Goal: Task Accomplishment & Management: Manage account settings

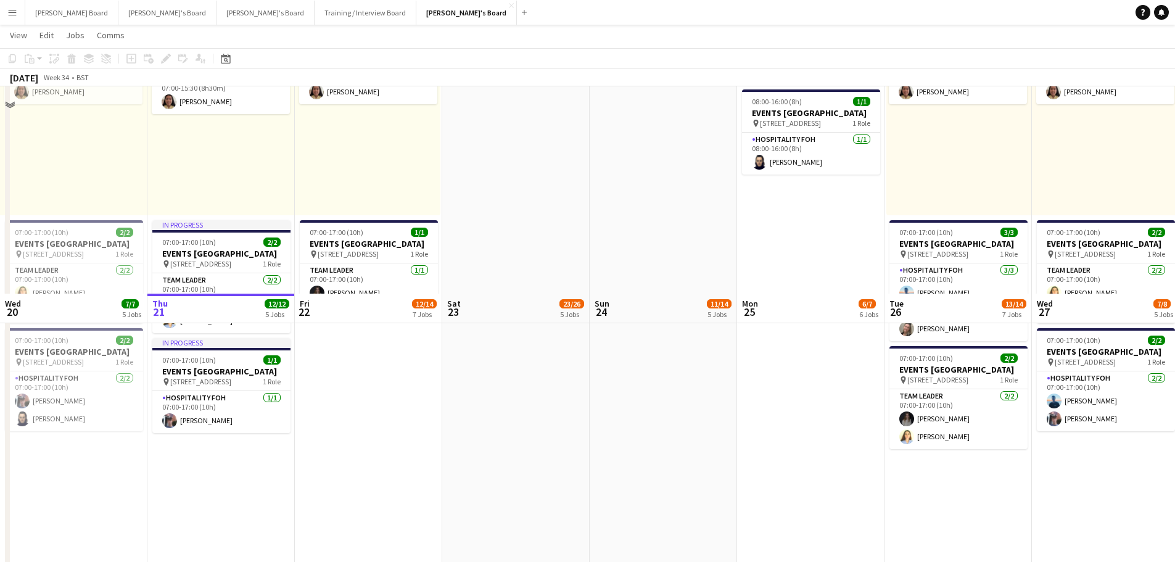
scroll to position [493, 0]
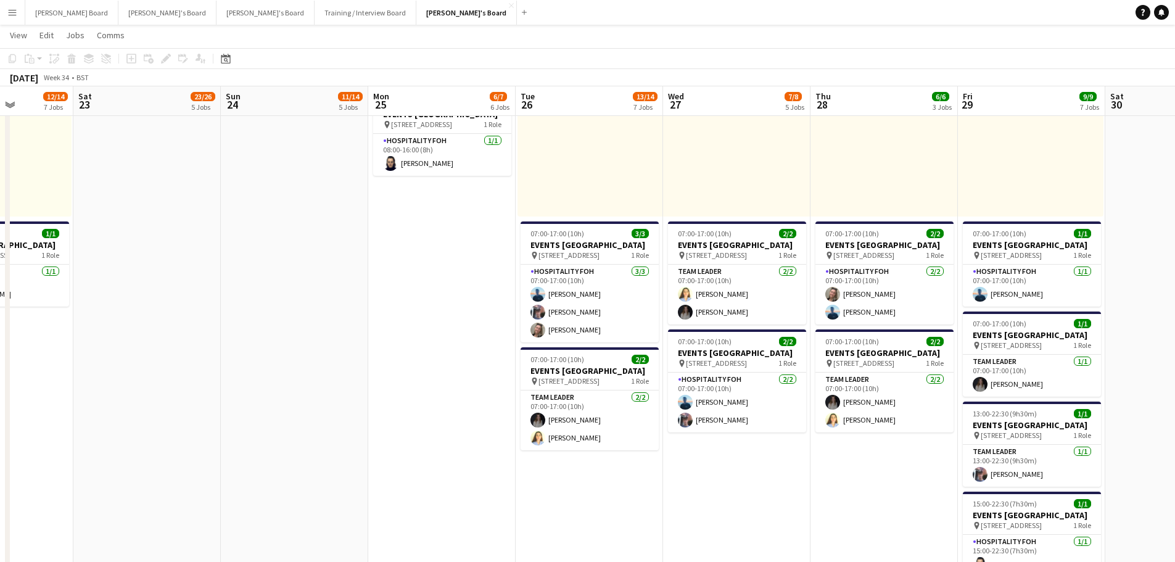
drag, startPoint x: 657, startPoint y: 413, endPoint x: 175, endPoint y: 382, distance: 483.3
click at [75, 379] on app-calendar-viewport "Mon 18 6/6 5 Jobs Tue 19 13/13 10 Jobs Wed 20 7/7 5 Jobs Thu 21 12/12 5 Jobs Fr…" at bounding box center [587, 525] width 1175 height 1941
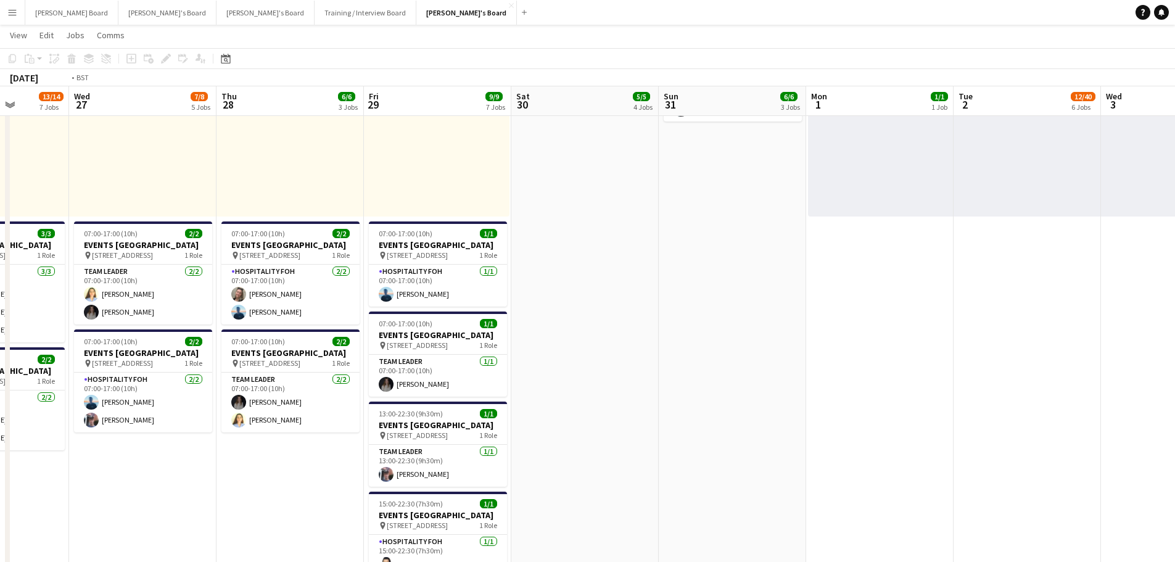
drag, startPoint x: 889, startPoint y: 411, endPoint x: 330, endPoint y: 404, distance: 559.4
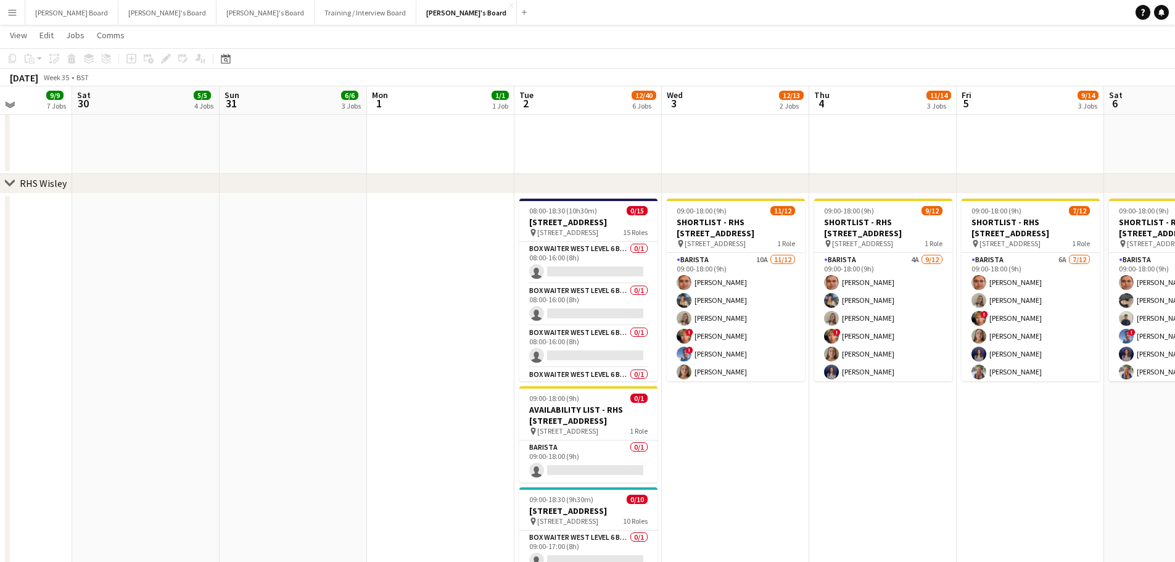
scroll to position [1480, 0]
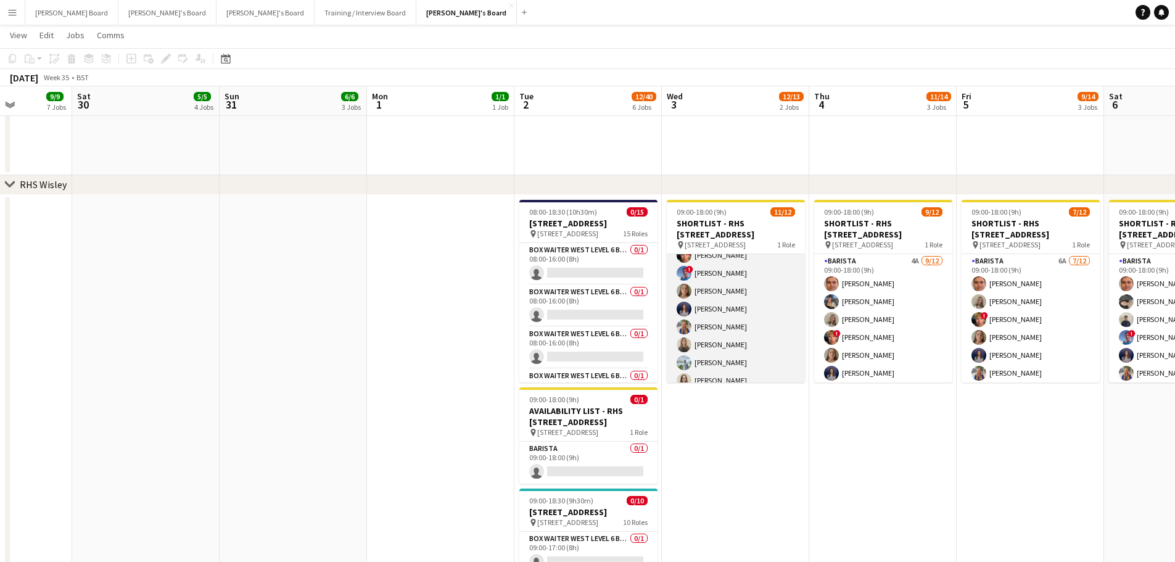
click at [755, 329] on app-card-role "Barista 10A [DATE] 09:00-18:00 (9h) [PERSON_NAME] [PERSON_NAME] [PERSON_NAME] !…" at bounding box center [736, 291] width 138 height 239
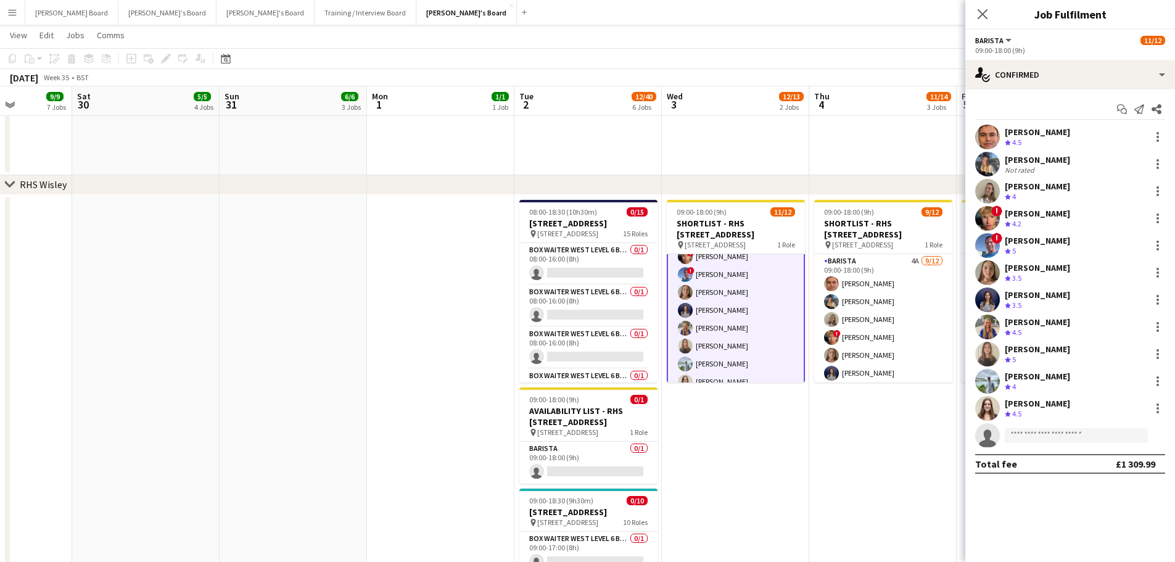
scroll to position [83, 0]
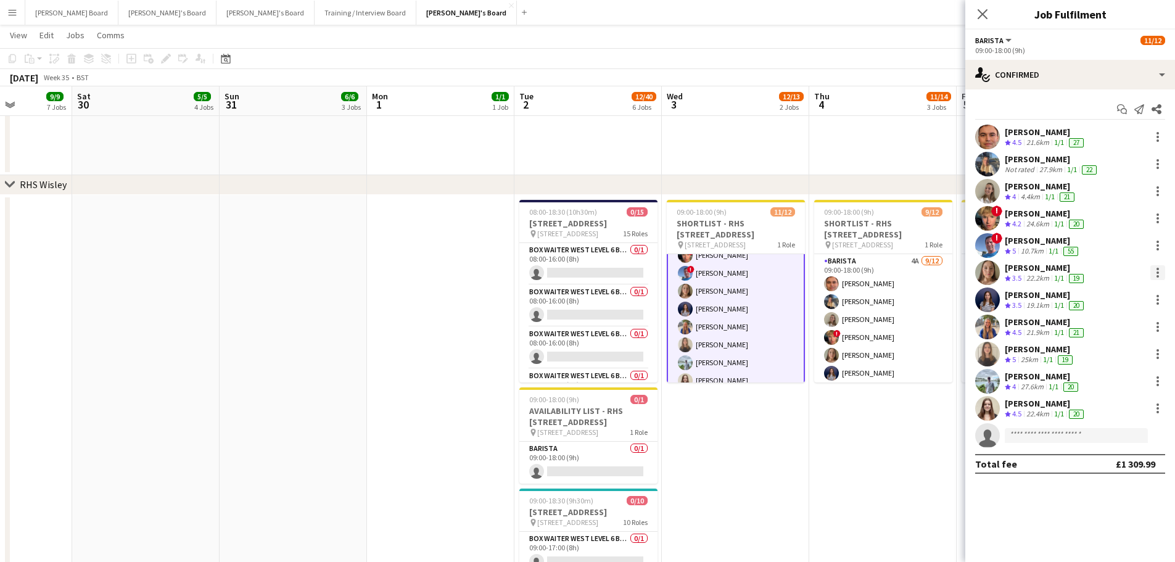
click at [1158, 273] on div at bounding box center [1157, 272] width 2 height 2
click at [1133, 402] on button "Remove" at bounding box center [1117, 414] width 96 height 30
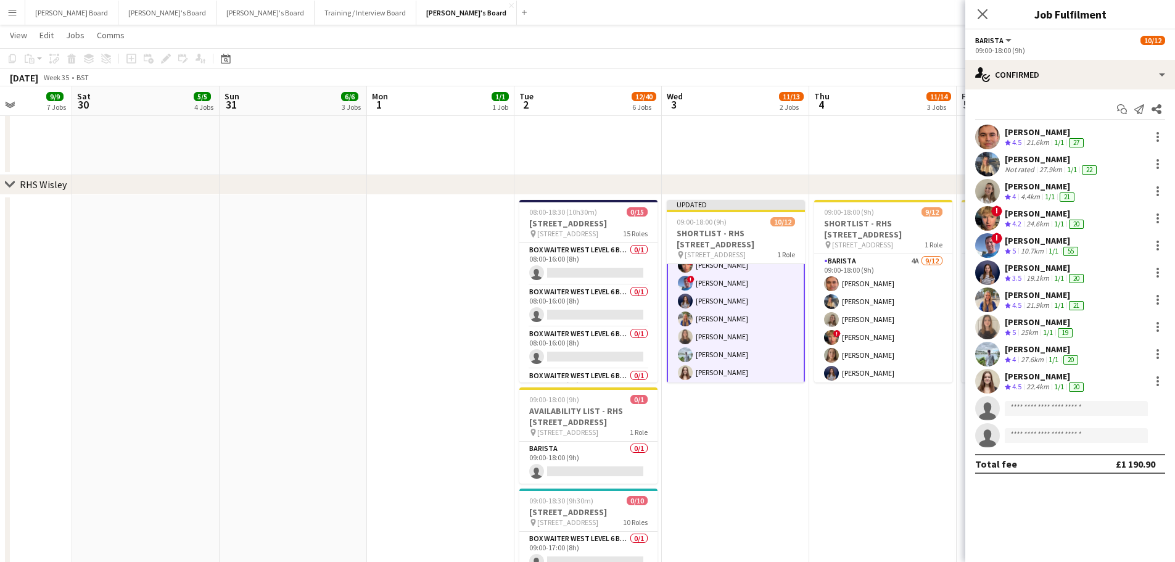
drag, startPoint x: 199, startPoint y: 419, endPoint x: 196, endPoint y: 429, distance: 10.5
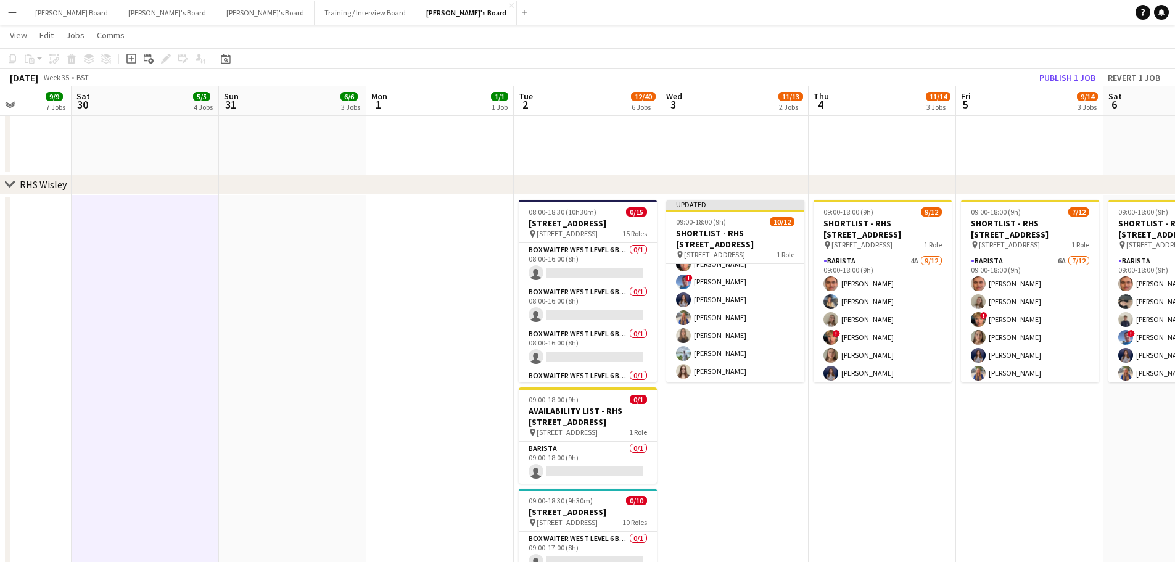
scroll to position [82, 0]
click at [1069, 80] on button "Publish 1 job" at bounding box center [1067, 78] width 66 height 16
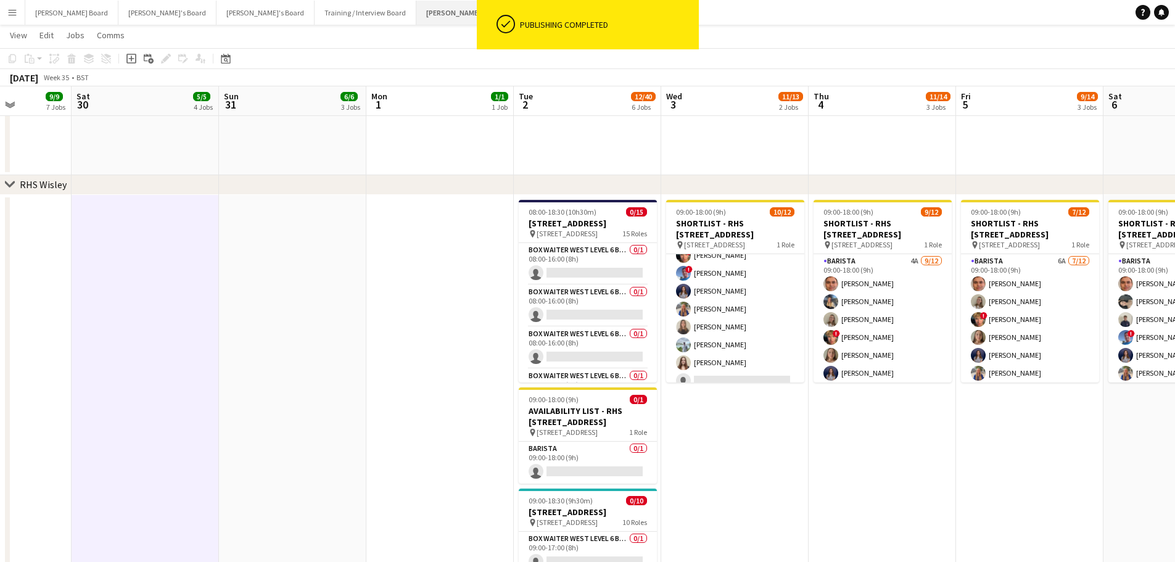
click at [416, 18] on button "[PERSON_NAME]'s Board Close" at bounding box center [466, 13] width 101 height 24
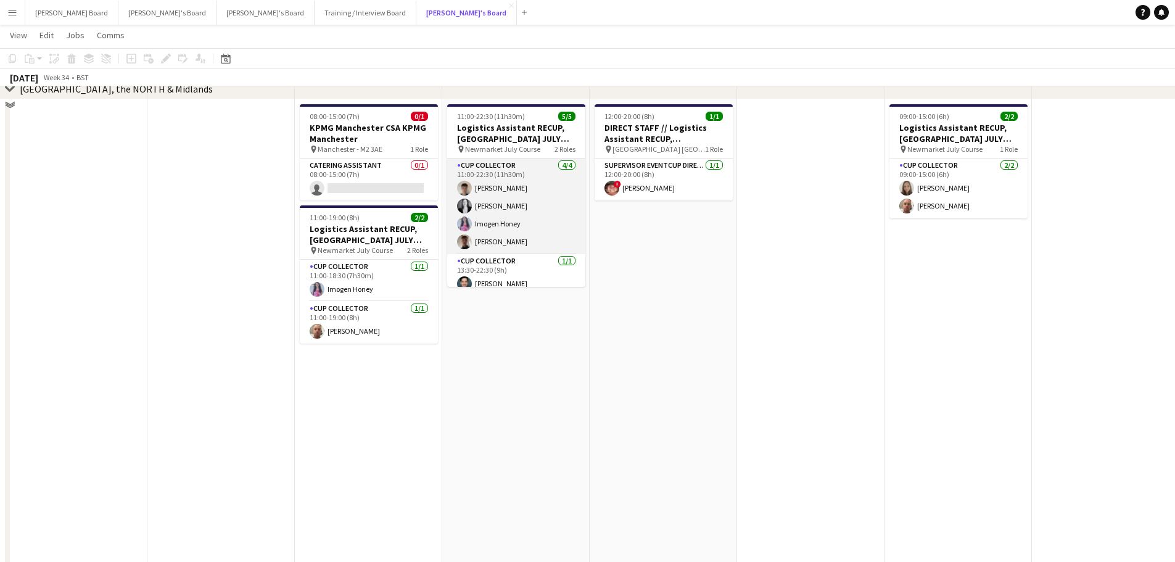
scroll to position [987, 0]
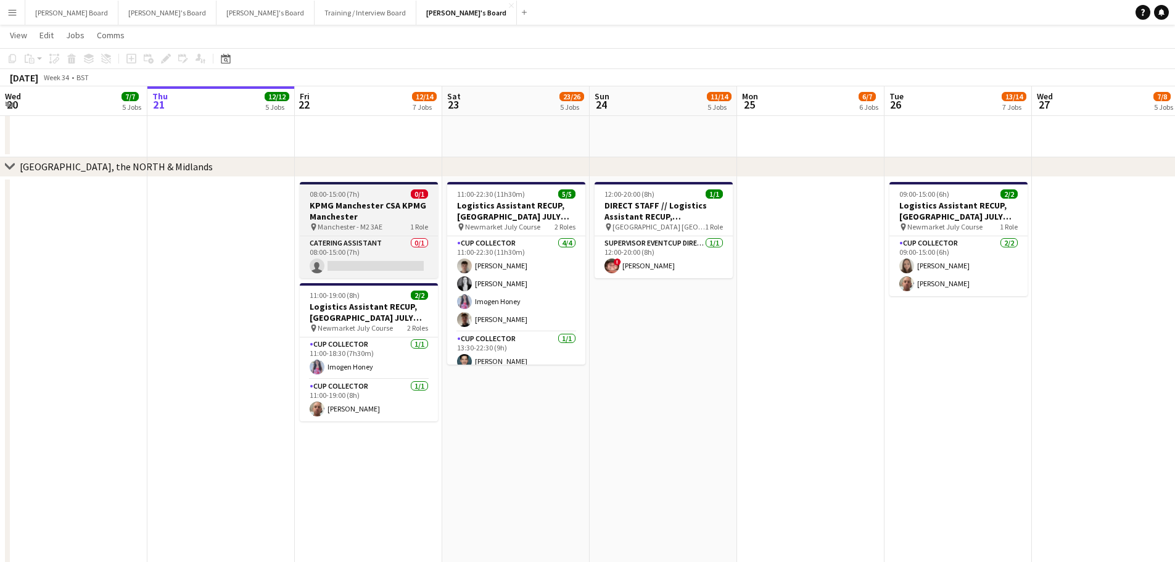
click at [337, 204] on h3 "KPMG Manchester CSA KPMG Manchester" at bounding box center [369, 211] width 138 height 22
